Goal: Information Seeking & Learning: Learn about a topic

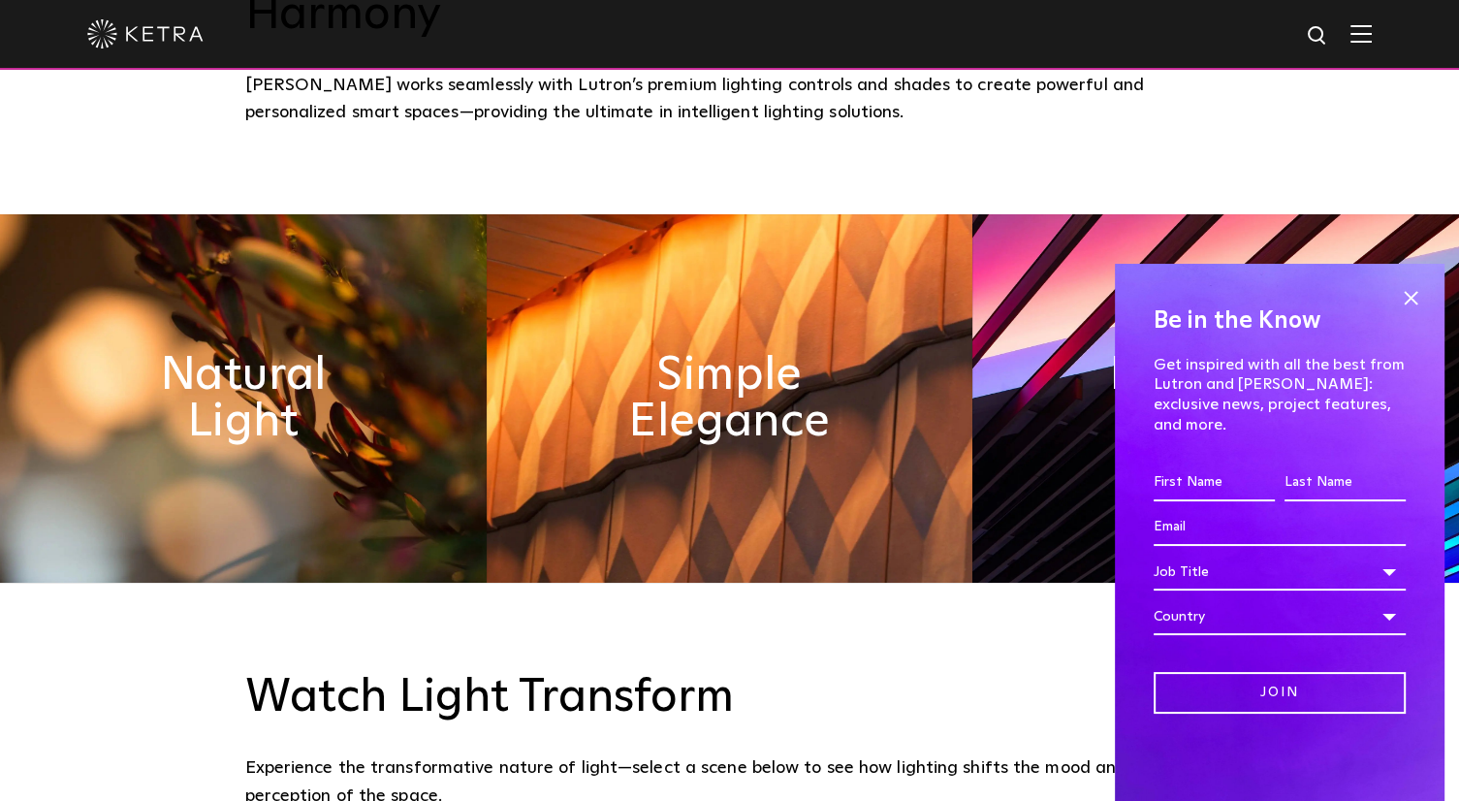
scroll to position [873, 0]
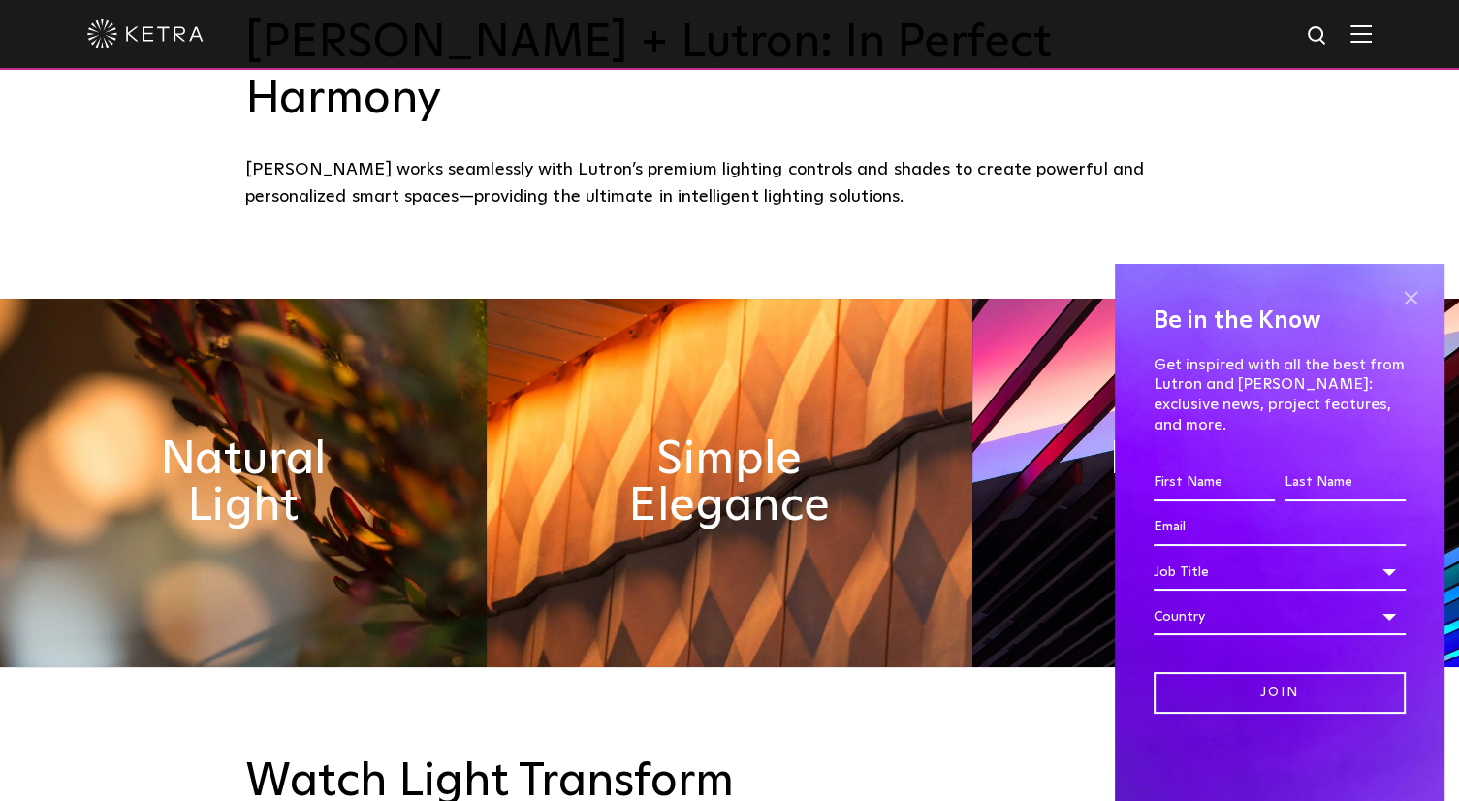
click at [1408, 312] on span at bounding box center [1410, 297] width 29 height 29
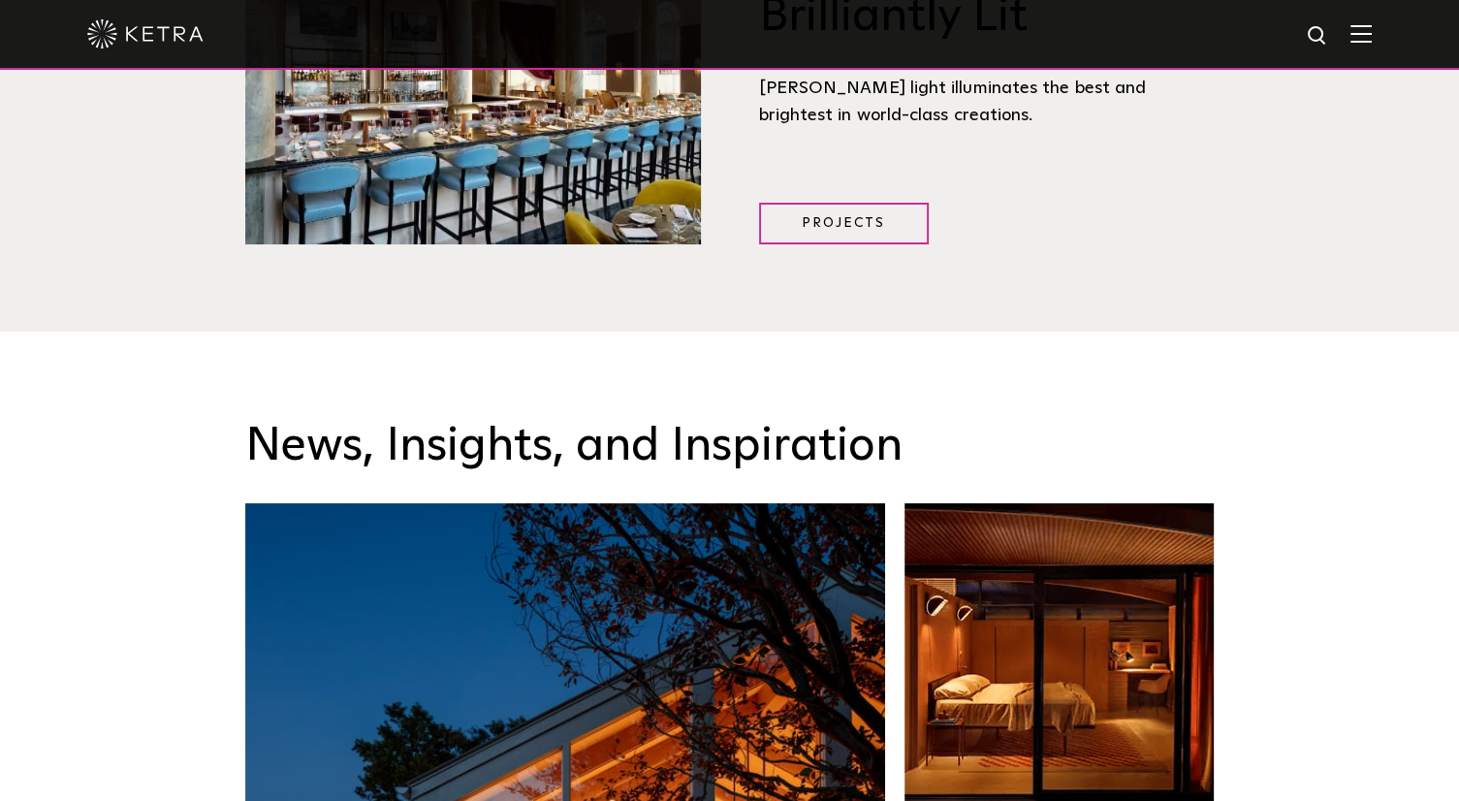
scroll to position [2618, 0]
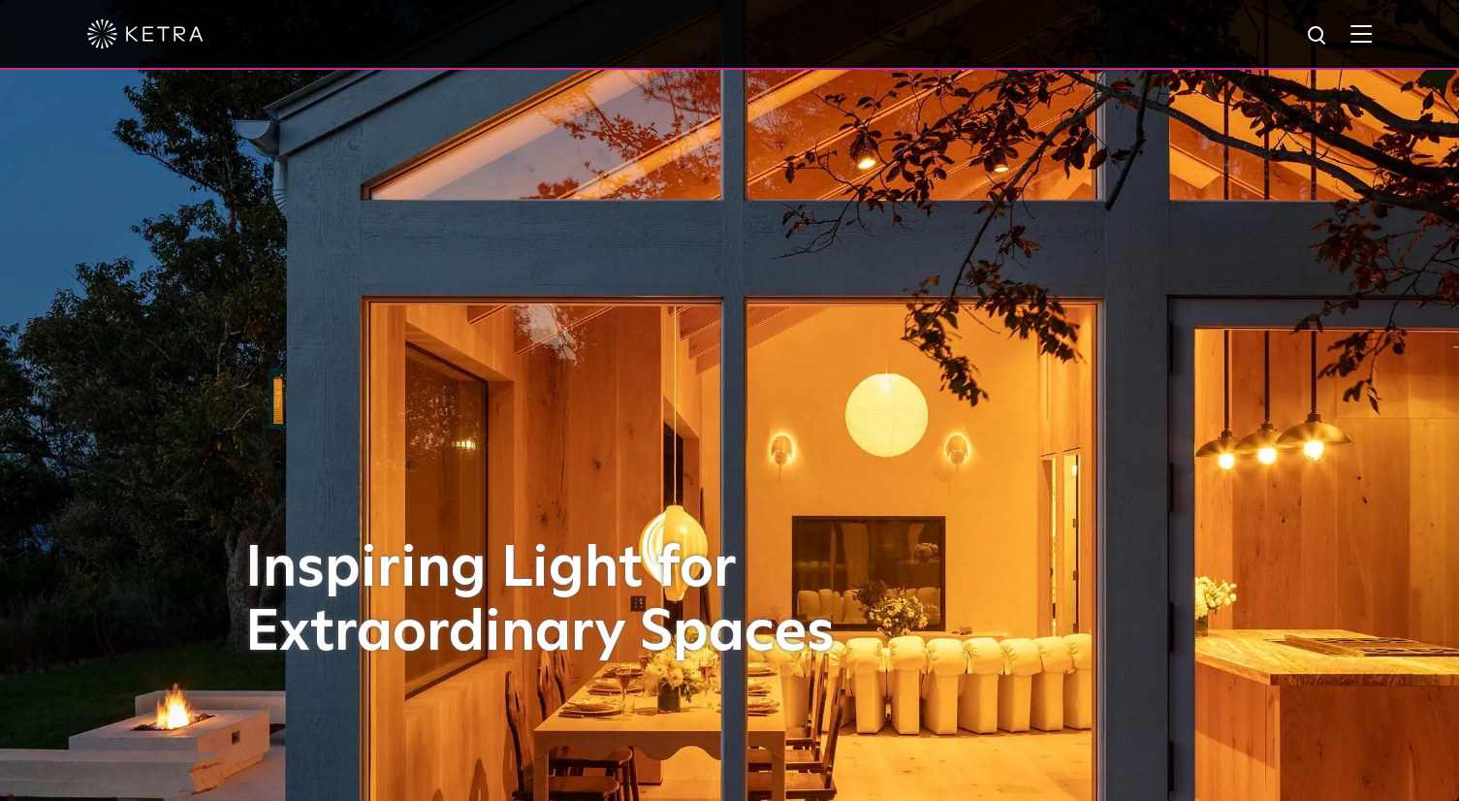
scroll to position [776, 0]
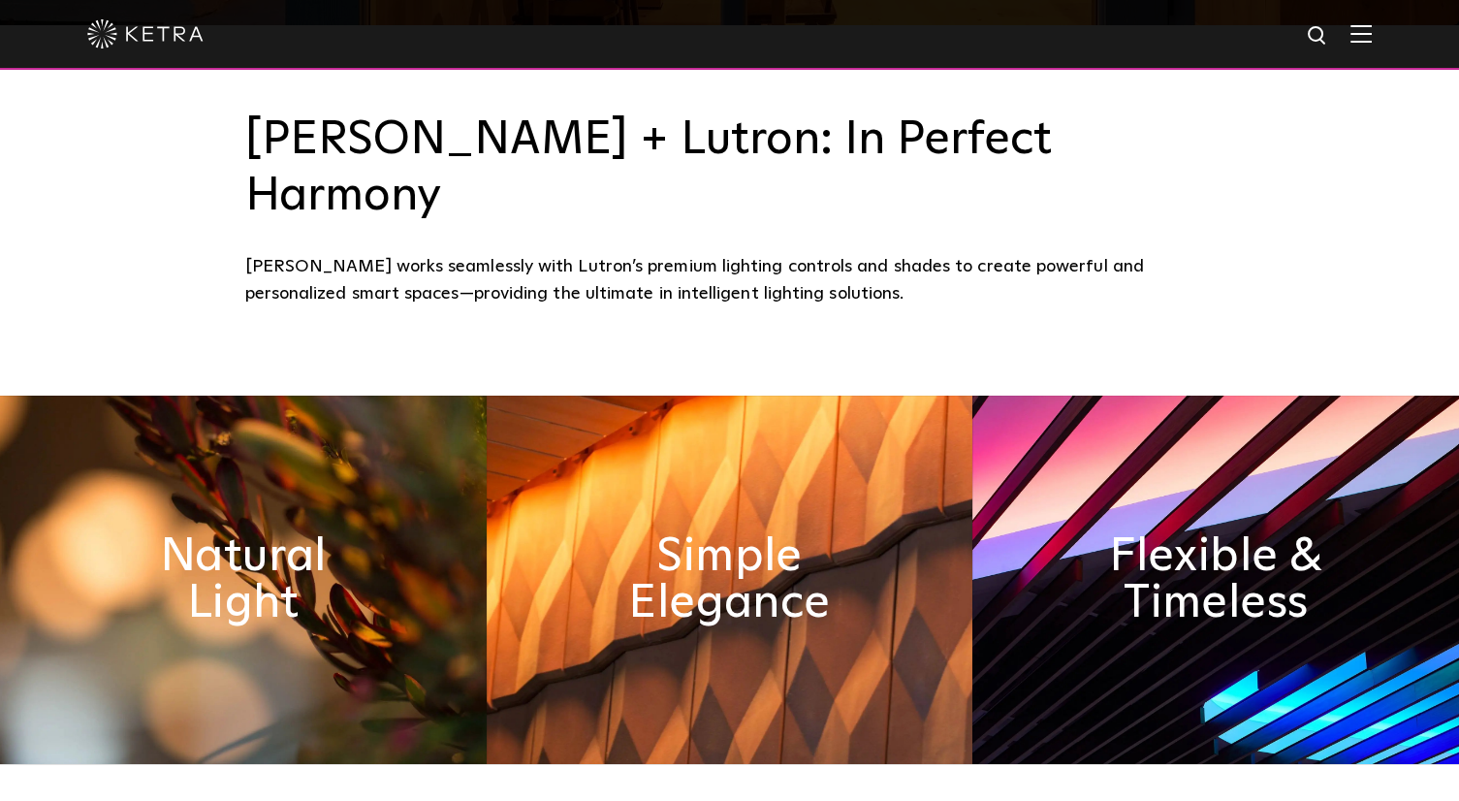
click at [1370, 33] on img at bounding box center [1360, 33] width 21 height 18
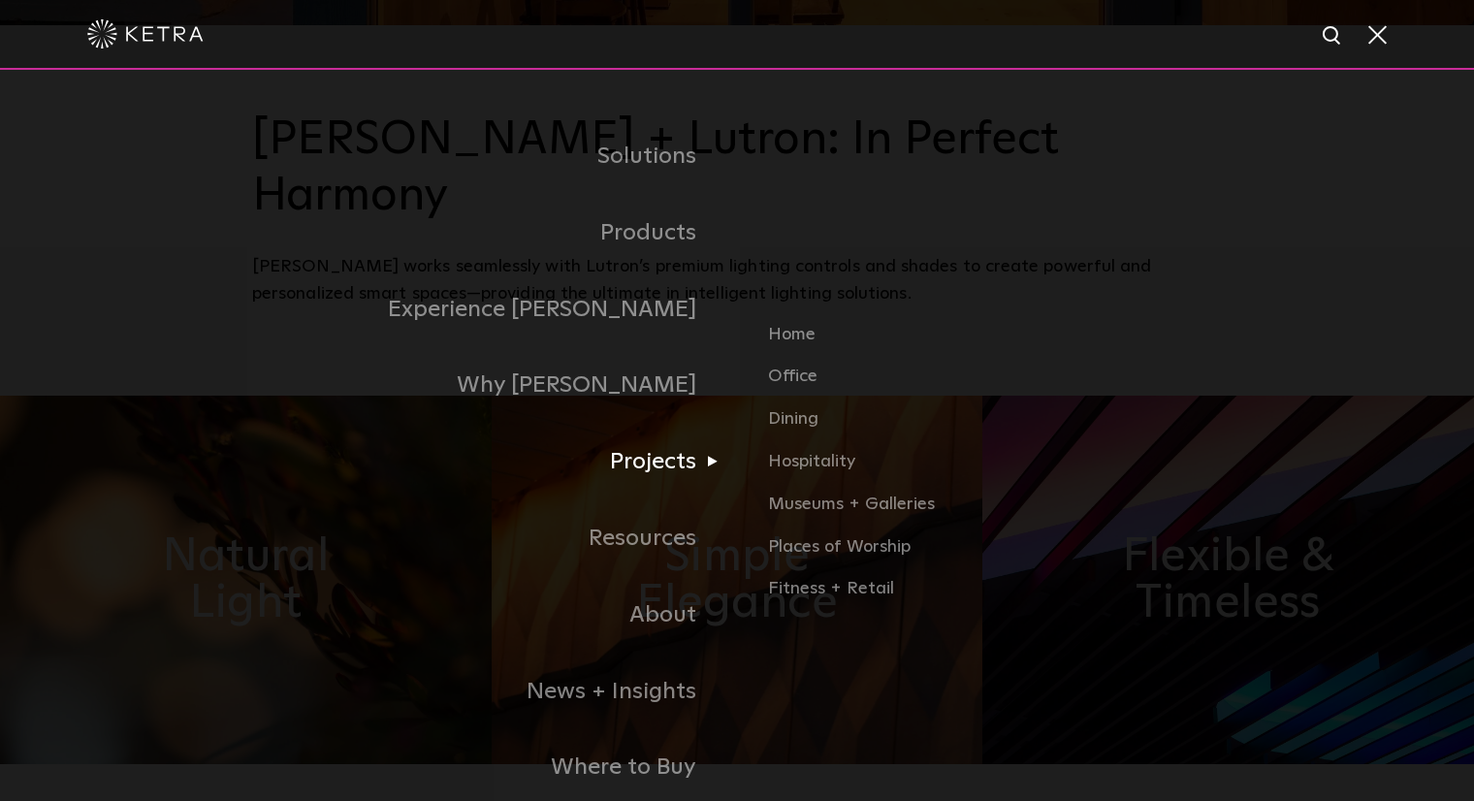
click at [658, 457] on link "Projects" at bounding box center [494, 462] width 485 height 77
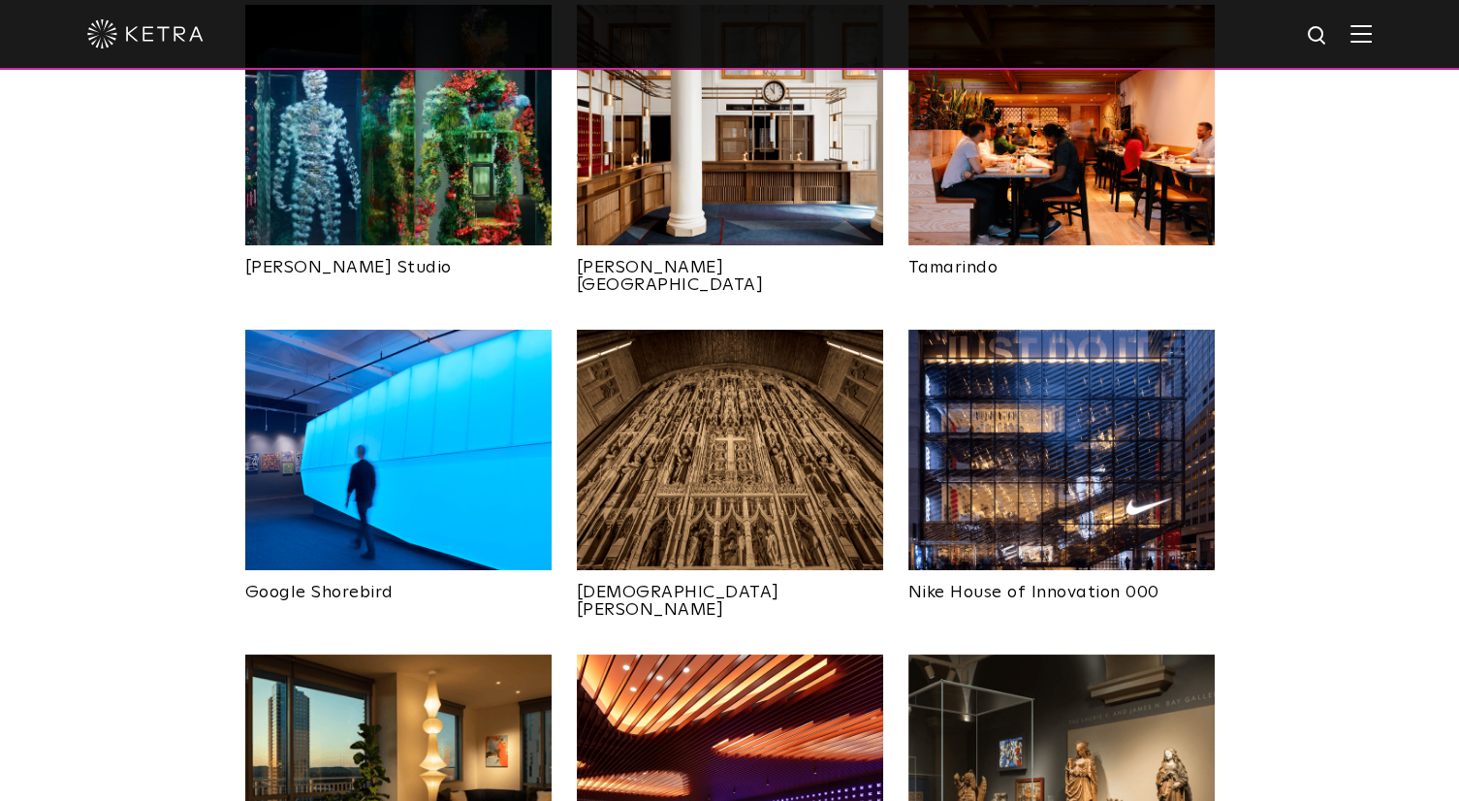
scroll to position [1357, 0]
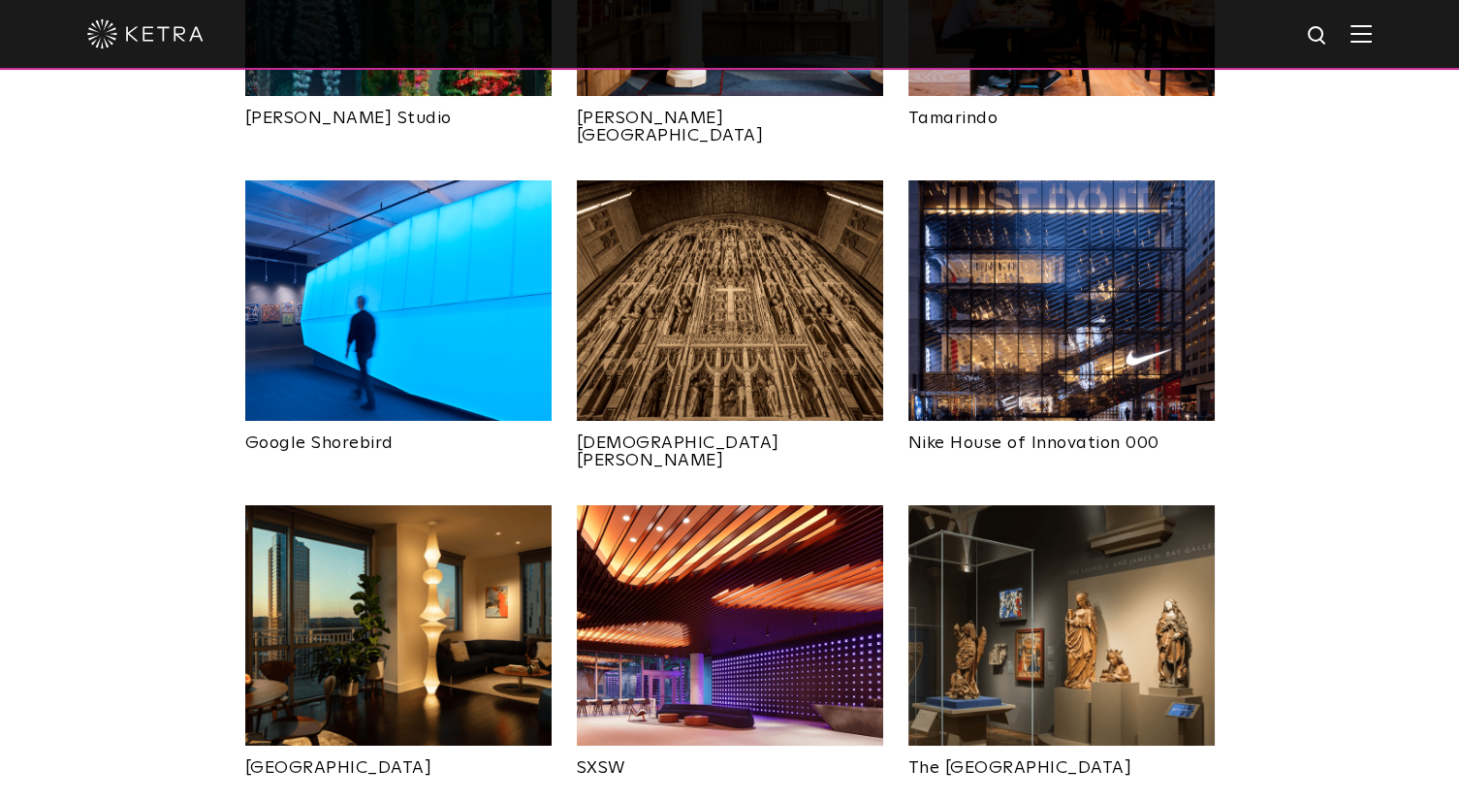
click at [683, 559] on img at bounding box center [730, 625] width 306 height 240
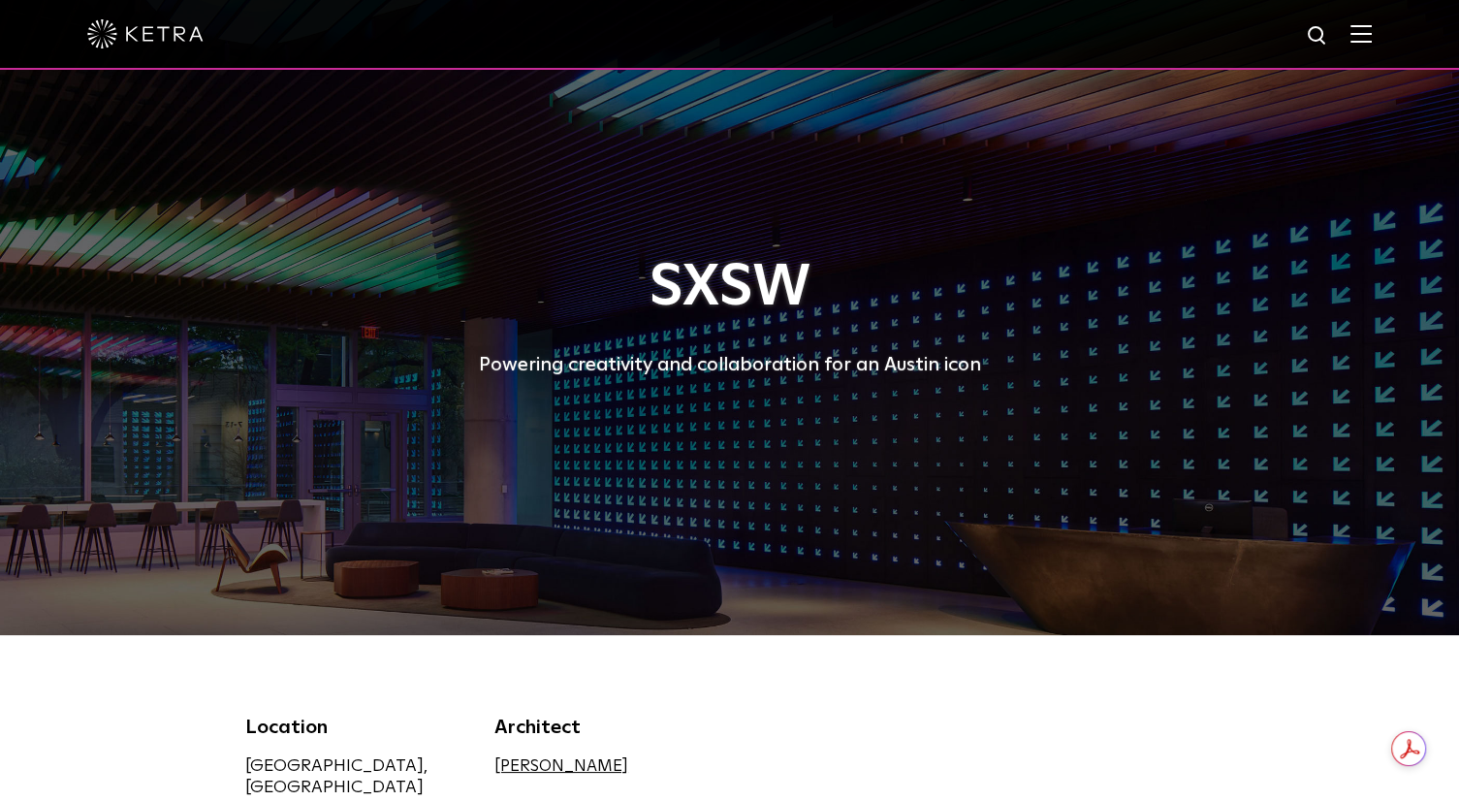
click at [1146, 730] on div "Location Austin, TX Architect Gensler" at bounding box center [730, 768] width 999 height 110
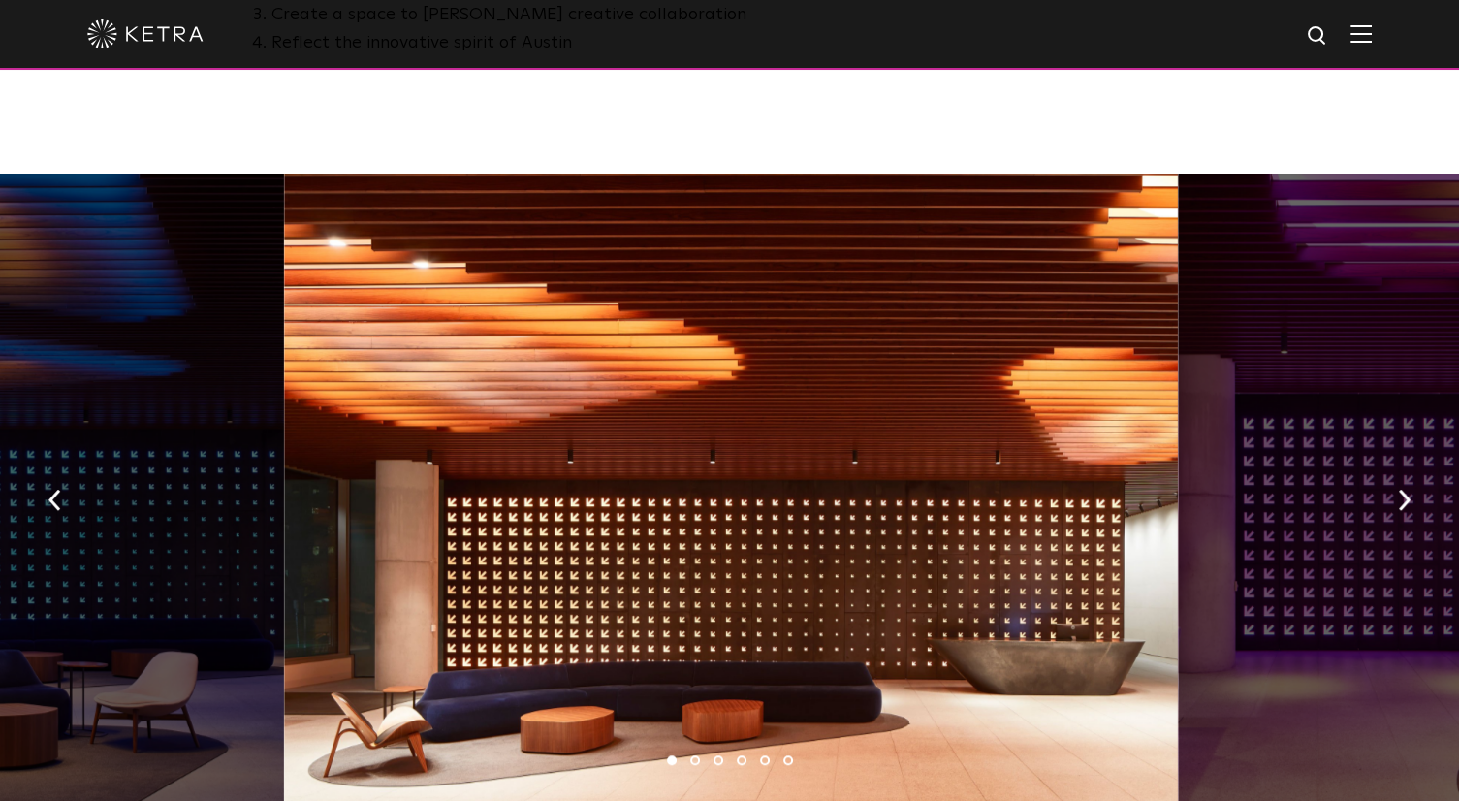
scroll to position [1454, 0]
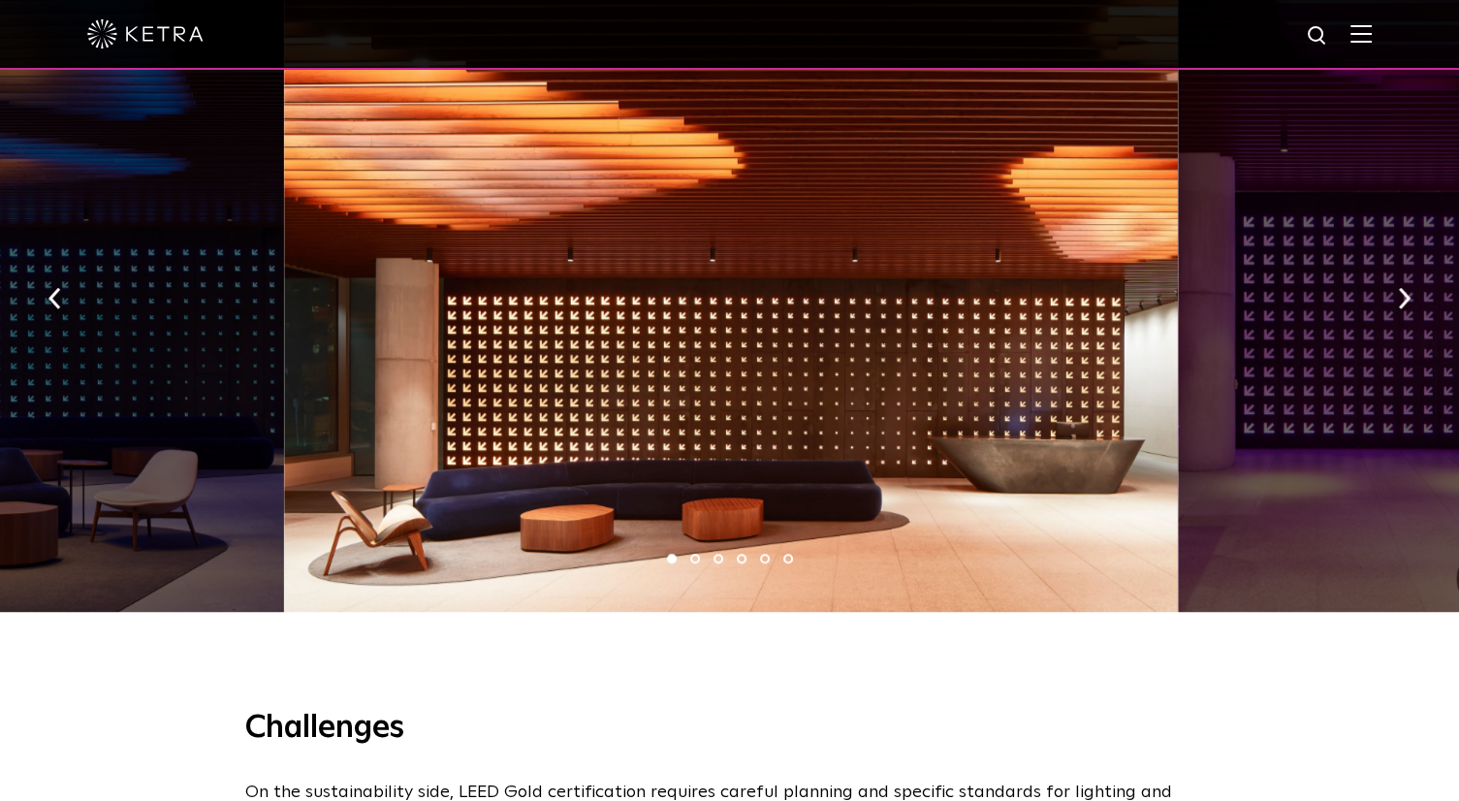
click at [956, 633] on div "Challenges On the sustainability side, LEED Gold certification requires careful…" at bounding box center [729, 741] width 1459 height 240
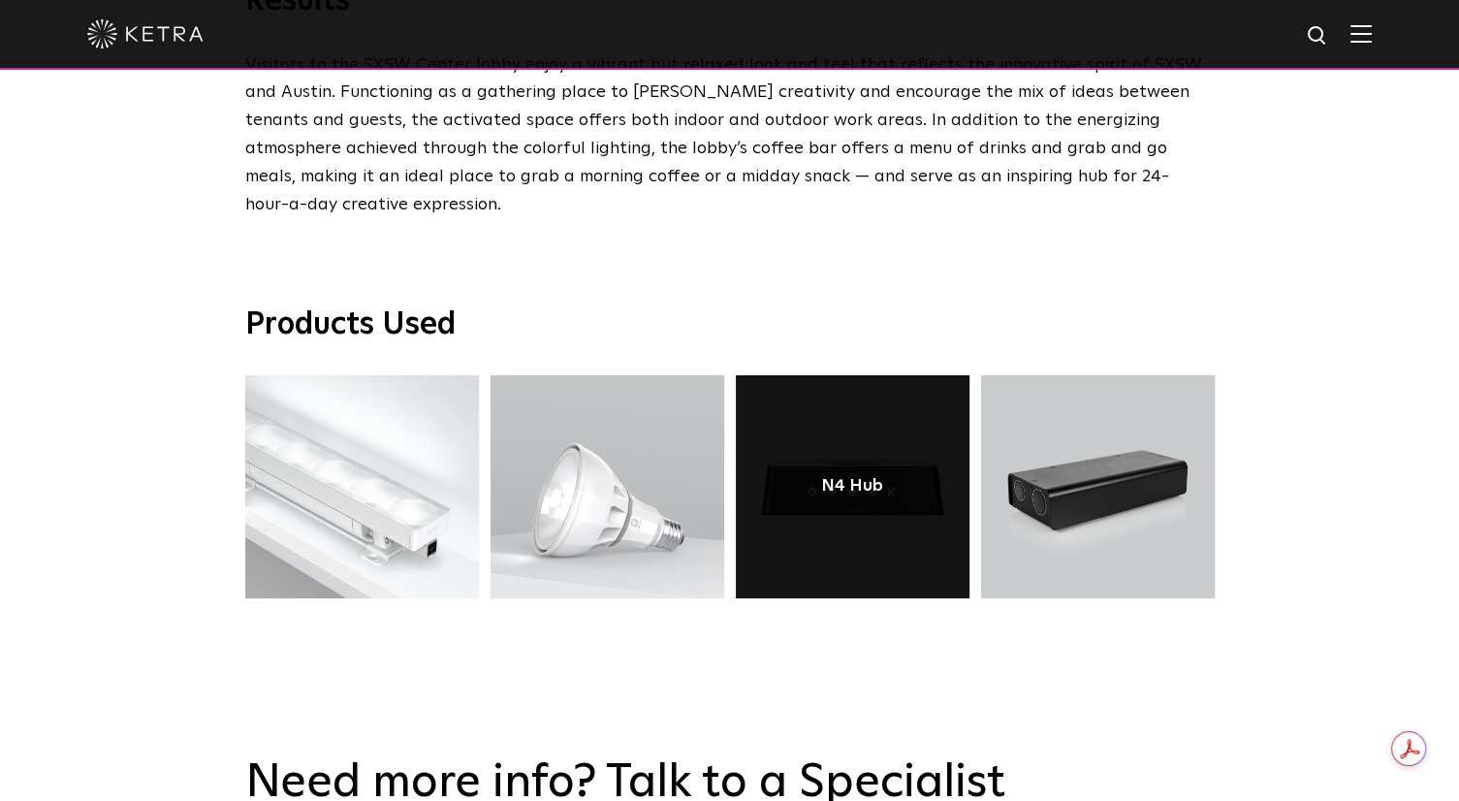
scroll to position [3684, 0]
